Goal: Complete application form

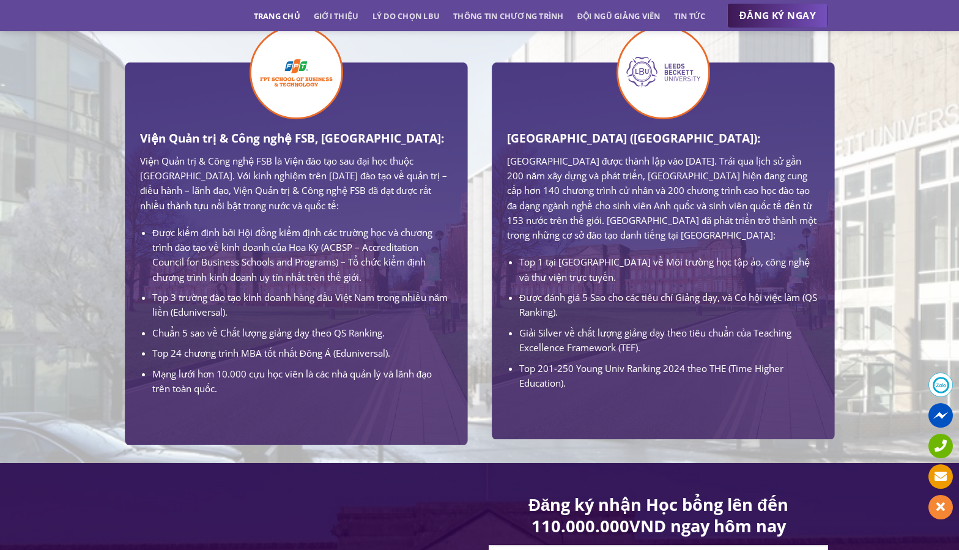
scroll to position [1066, 0]
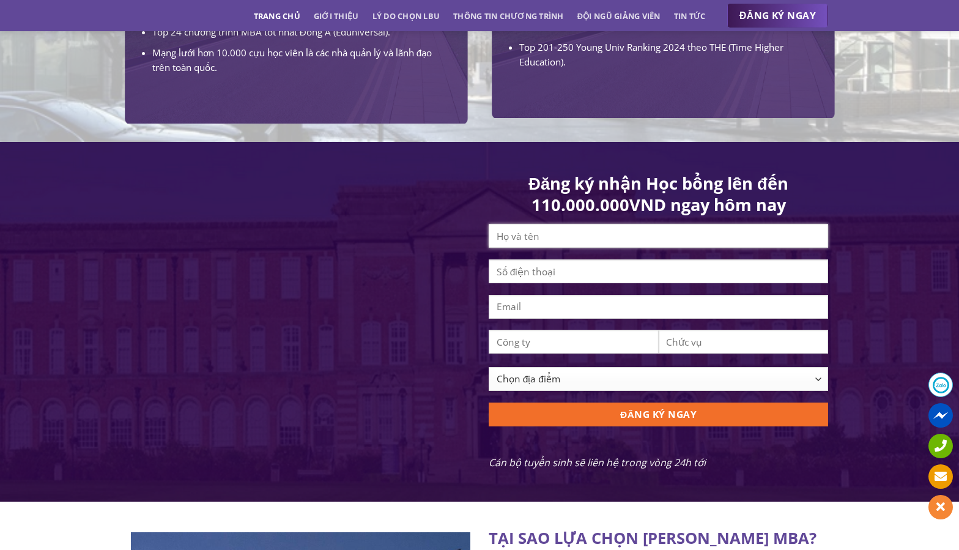
click at [584, 248] on input "Contact form" at bounding box center [659, 236] width 340 height 24
type input "Trọng Hiếu Lư"
type input "0918990242"
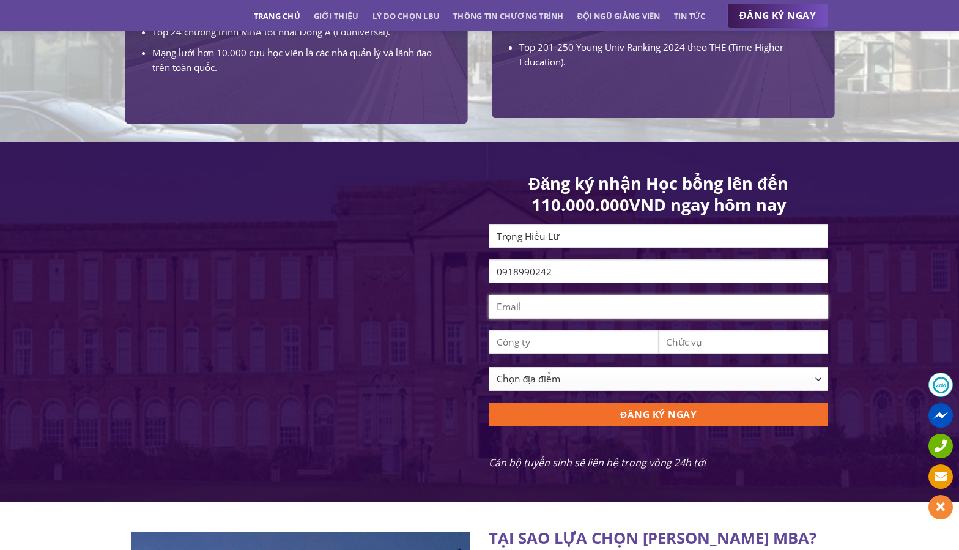
click at [587, 319] on input "Contact form" at bounding box center [659, 307] width 340 height 24
type input "[EMAIL_ADDRESS][DOMAIN_NAME]"
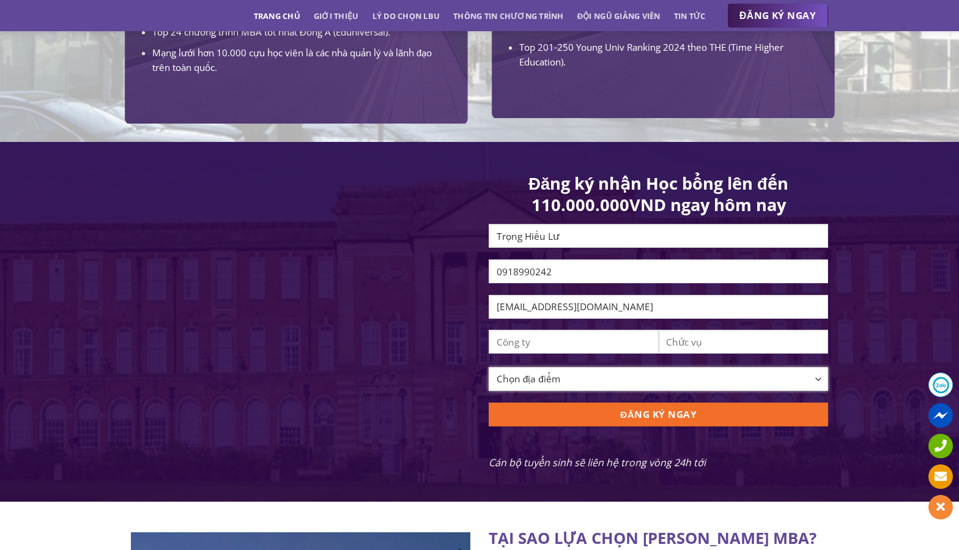
click at [582, 391] on select "Chọn địa điểm [GEOGRAPHIC_DATA] [GEOGRAPHIC_DATA] [GEOGRAPHIC_DATA] [GEOGRAPHIC…" at bounding box center [659, 379] width 340 height 24
select select "[GEOGRAPHIC_DATA][PERSON_NAME]"
click at [489, 376] on select "Chọn địa điểm [GEOGRAPHIC_DATA] [GEOGRAPHIC_DATA] [GEOGRAPHIC_DATA] [GEOGRAPHIC…" at bounding box center [659, 379] width 340 height 24
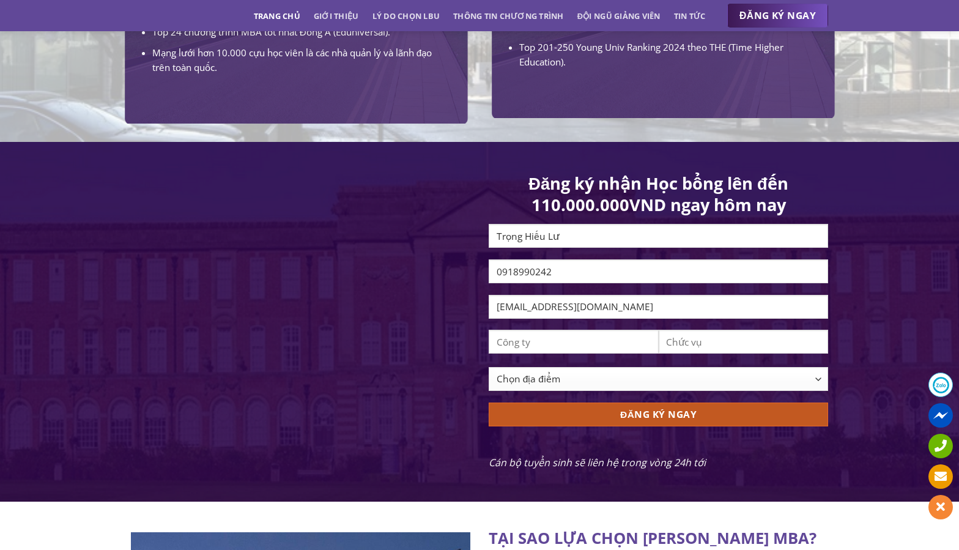
click at [579, 426] on input "ĐĂNG KÝ NGAY" at bounding box center [659, 415] width 340 height 24
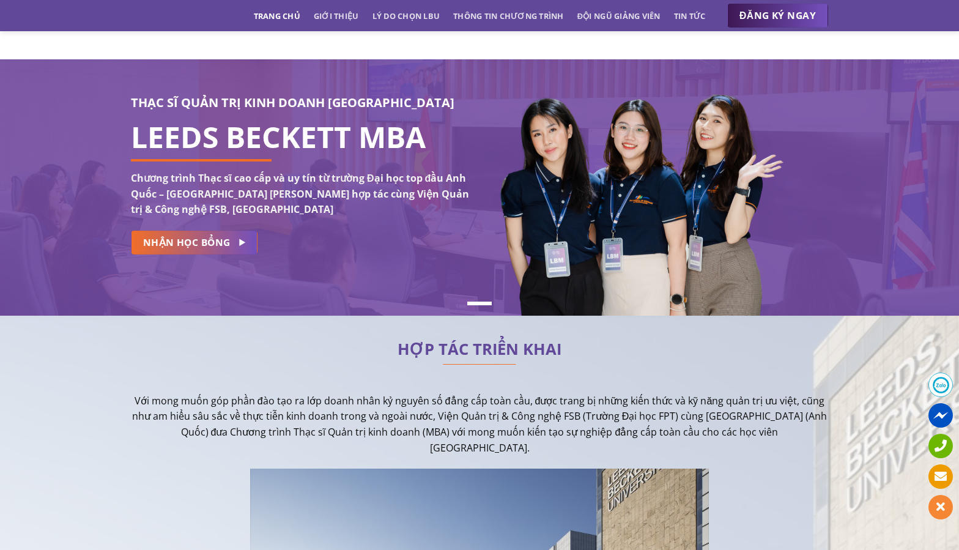
scroll to position [0, 0]
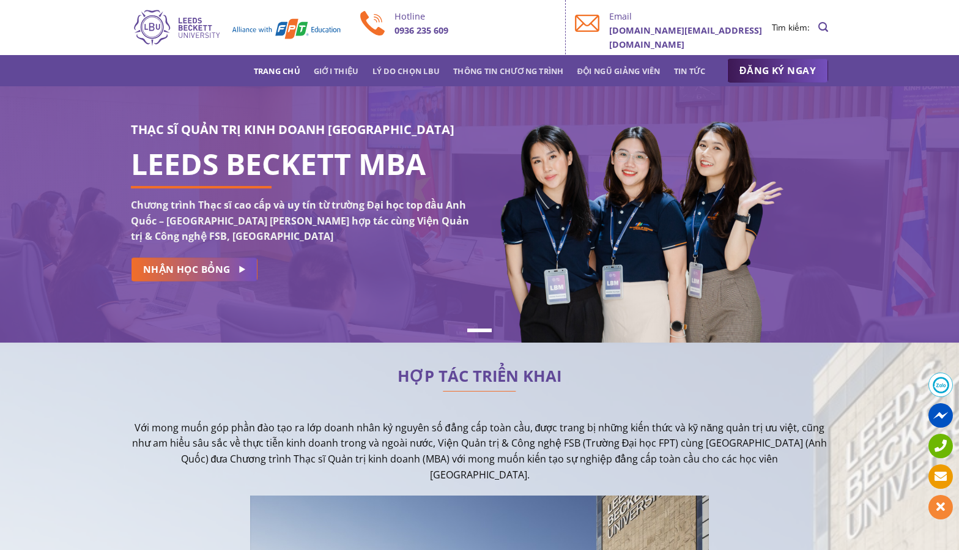
click at [943, 389] on span at bounding box center [941, 385] width 24 height 24
click at [544, 70] on link "Thông tin chương trình" at bounding box center [508, 71] width 111 height 22
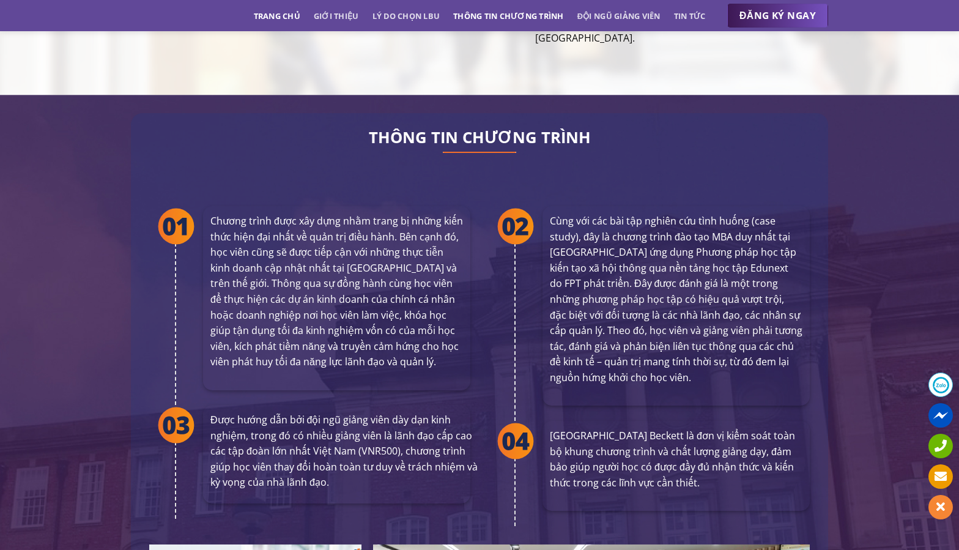
scroll to position [2269, 0]
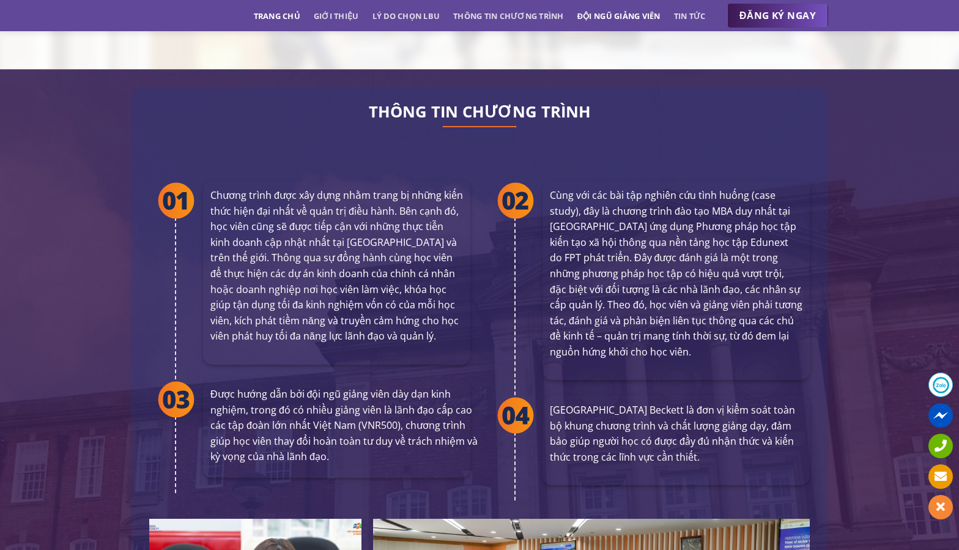
click at [606, 15] on link "Đội ngũ giảng viên" at bounding box center [619, 16] width 83 height 22
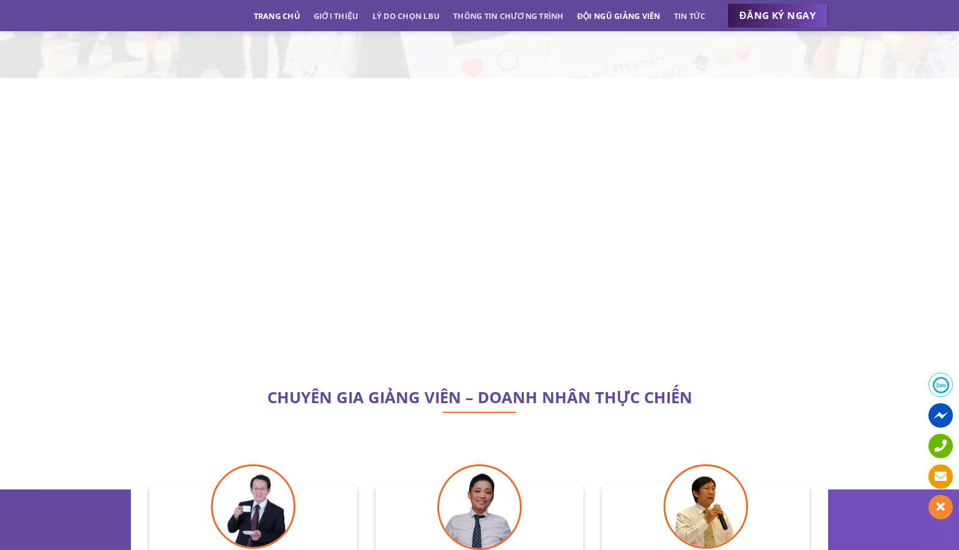
scroll to position [3541, 0]
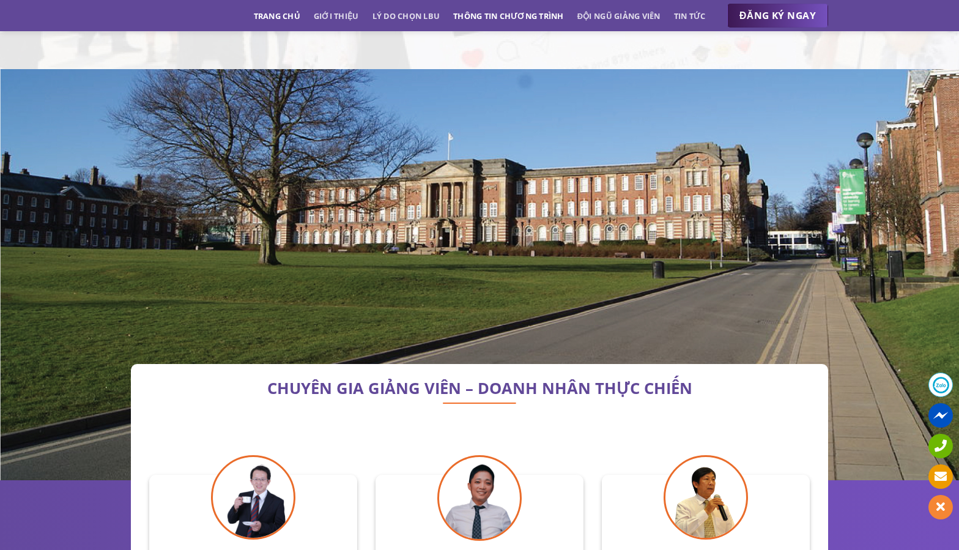
click at [529, 17] on link "Thông tin chương trình" at bounding box center [508, 16] width 111 height 22
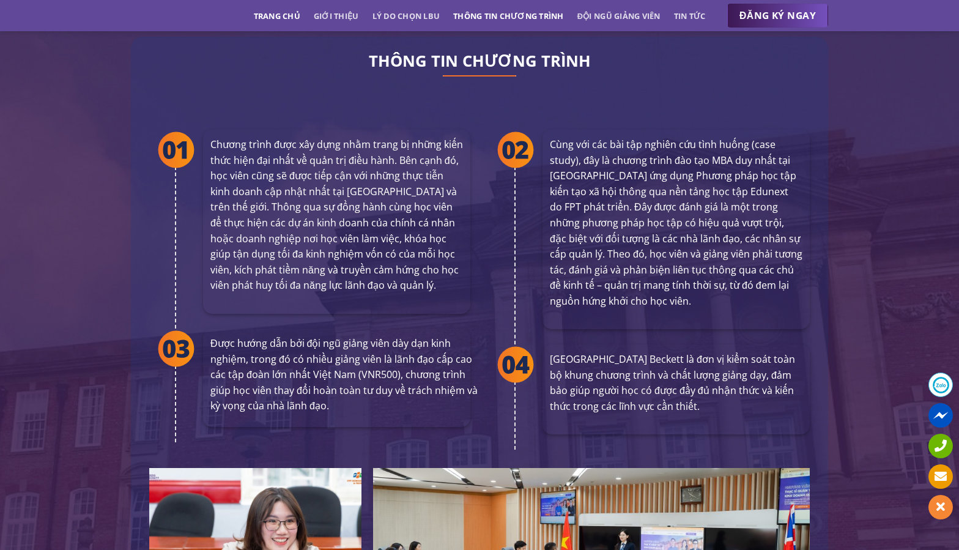
scroll to position [2269, 0]
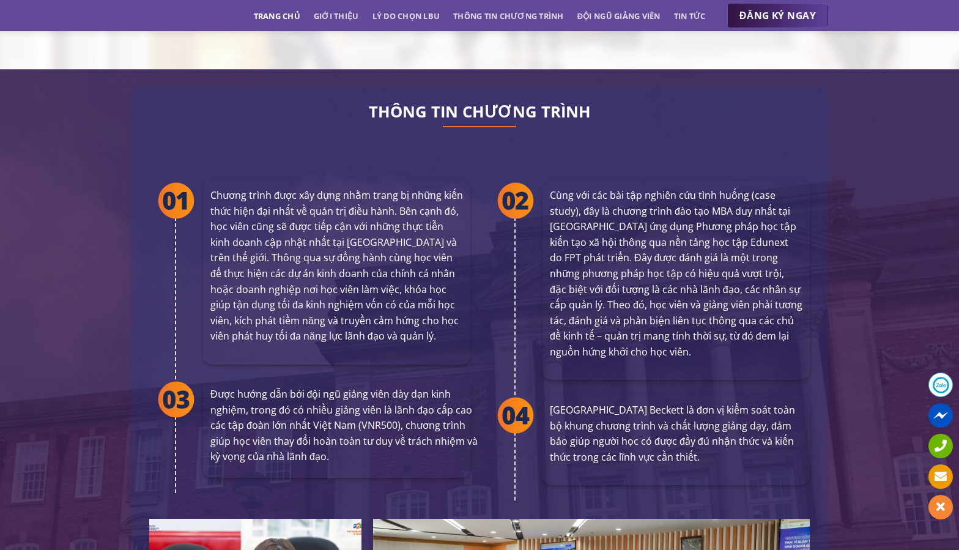
click at [747, 19] on span "ĐĂNG KÝ NGAY" at bounding box center [778, 15] width 76 height 15
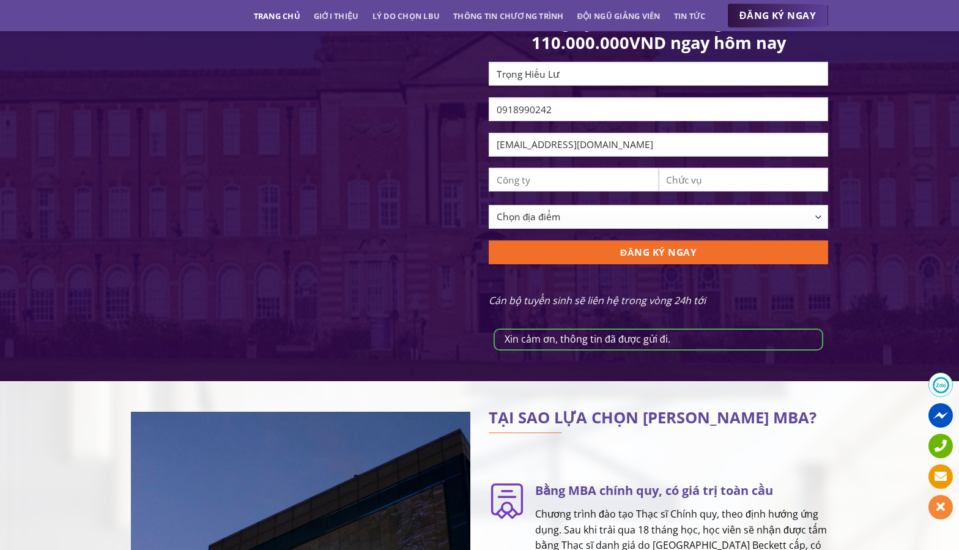
scroll to position [1206, 0]
